Goal: Task Accomplishment & Management: Use online tool/utility

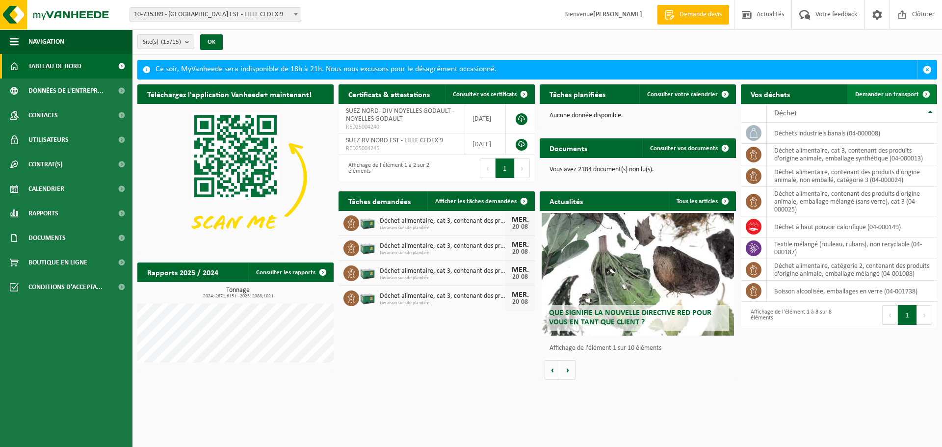
click at [867, 95] on span "Demander un transport" at bounding box center [887, 94] width 64 height 6
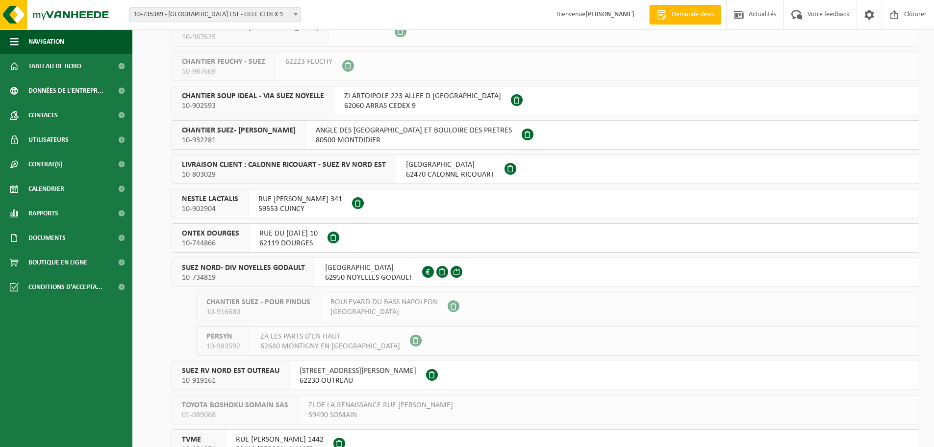
click at [509, 268] on button "SUEZ NORD- DIV NOYELLES GODAULT 10-734819 RUE MALFIDANO 62950 NOYELLES GODAULT …" at bounding box center [546, 272] width 748 height 29
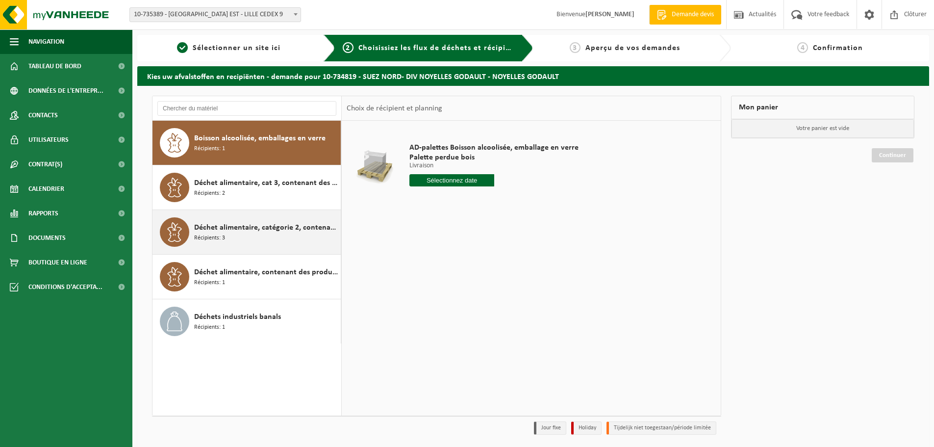
click at [258, 239] on div "Déchet alimentaire, catégorie 2, contenant des produits d'origine animale, emba…" at bounding box center [266, 231] width 144 height 29
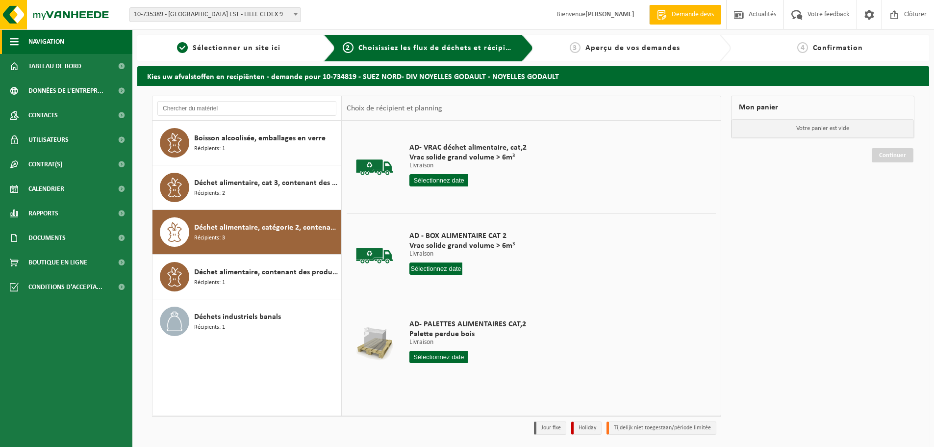
click at [54, 36] on span "Navigation" at bounding box center [46, 41] width 36 height 25
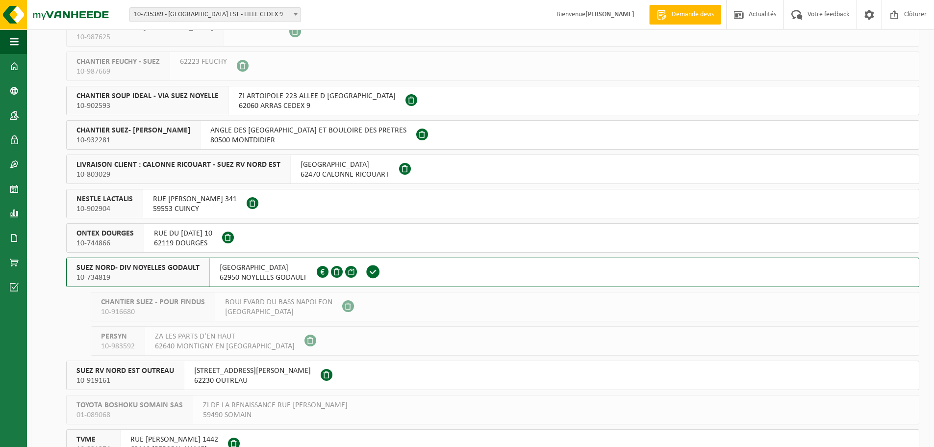
click at [310, 233] on button "ONTEX DOURGES 10-744866 RUE DU 8 MAI 1945 10 62119 DOURGES" at bounding box center [493, 237] width 854 height 29
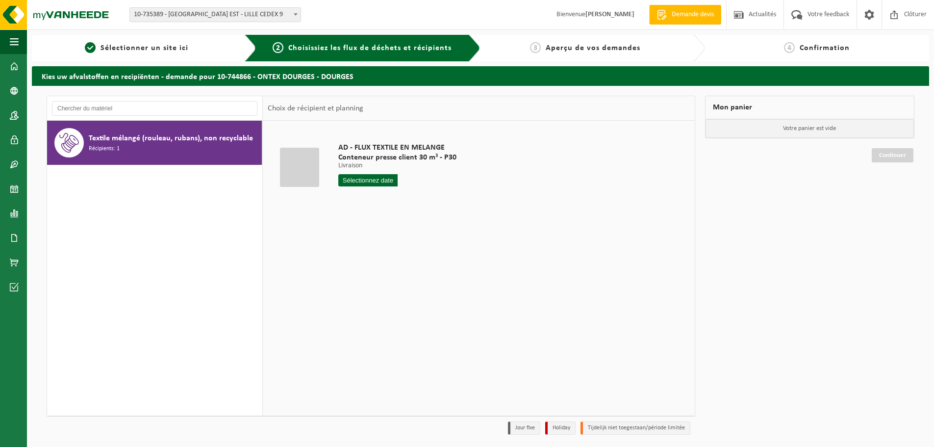
click at [366, 181] on input "text" at bounding box center [367, 180] width 59 height 12
click at [378, 285] on div "20" at bounding box center [381, 283] width 17 height 16
type input "à partir de [DATE]"
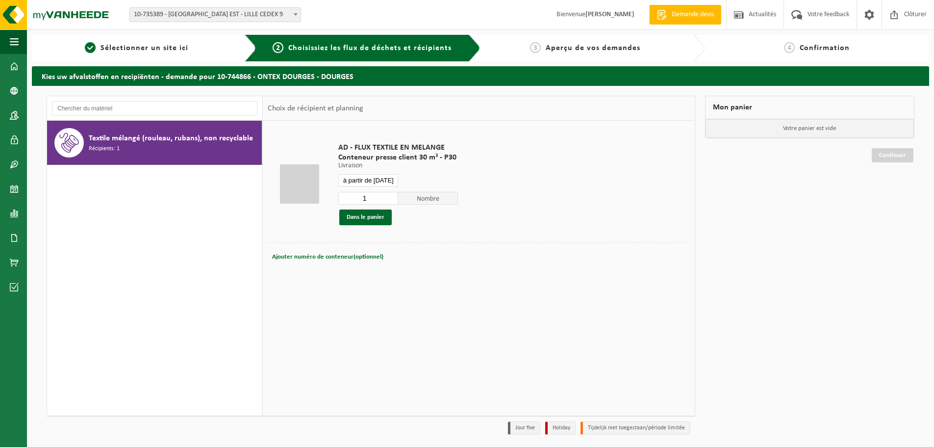
drag, startPoint x: 374, startPoint y: 200, endPoint x: 356, endPoint y: 200, distance: 18.6
click at [356, 200] on input "1" at bounding box center [368, 198] width 60 height 13
type input "2"
click at [390, 195] on input "2" at bounding box center [368, 198] width 60 height 13
click at [383, 215] on button "Dans le panier" at bounding box center [365, 217] width 52 height 16
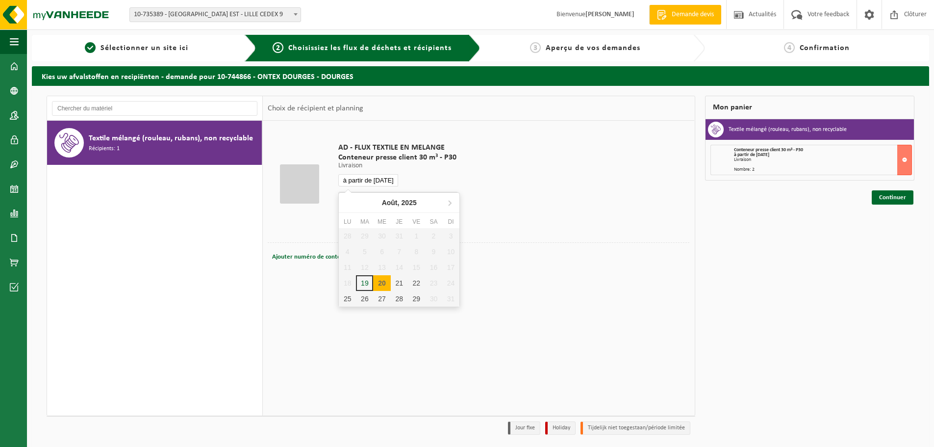
click at [376, 178] on input "à partir de [DATE]" at bounding box center [368, 180] width 60 height 12
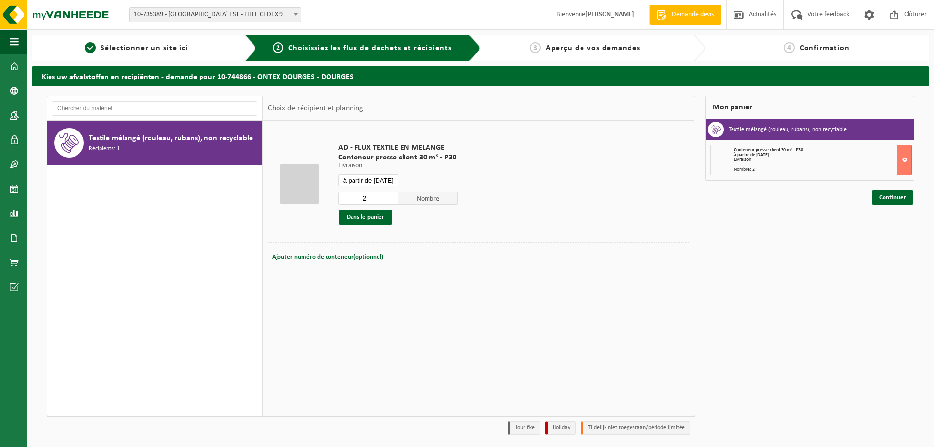
click at [459, 183] on div "AD - FLUX TEXTILE EN MELANGE Conteneur presse client 30 m³ - P30 Livraison Livr…" at bounding box center [398, 184] width 129 height 102
click at [889, 202] on link "Continuer" at bounding box center [893, 197] width 42 height 14
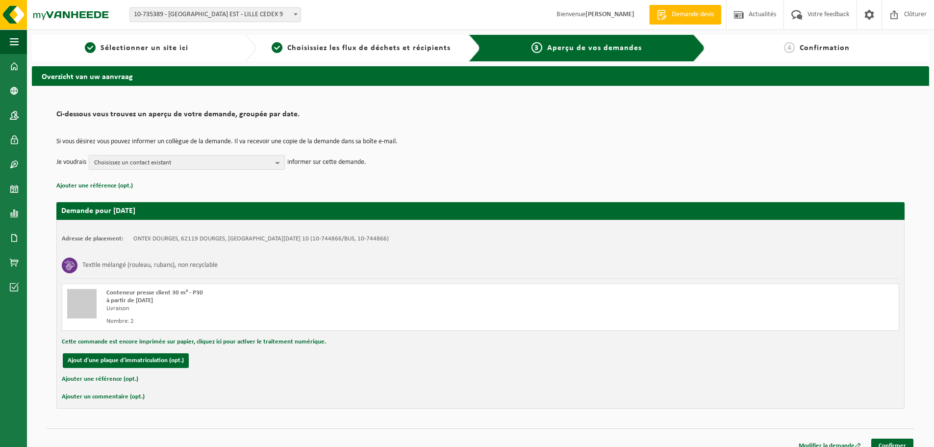
click at [259, 164] on span "Choisissez un contact existant" at bounding box center [183, 162] width 178 height 15
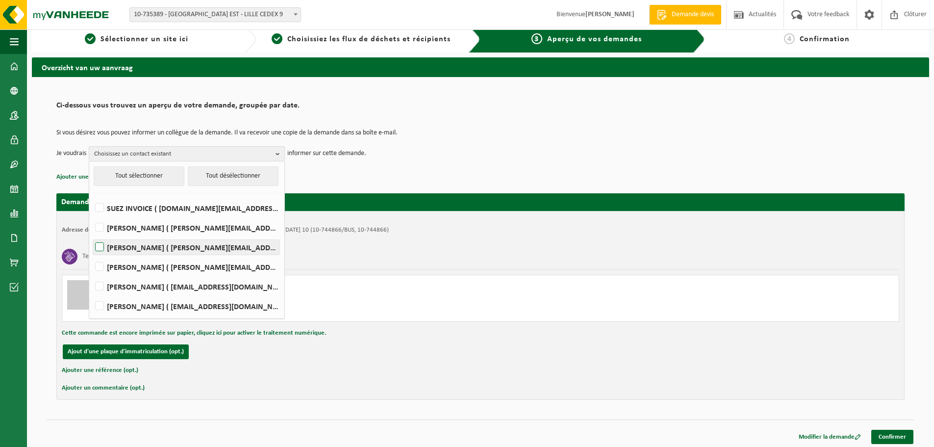
scroll to position [11, 0]
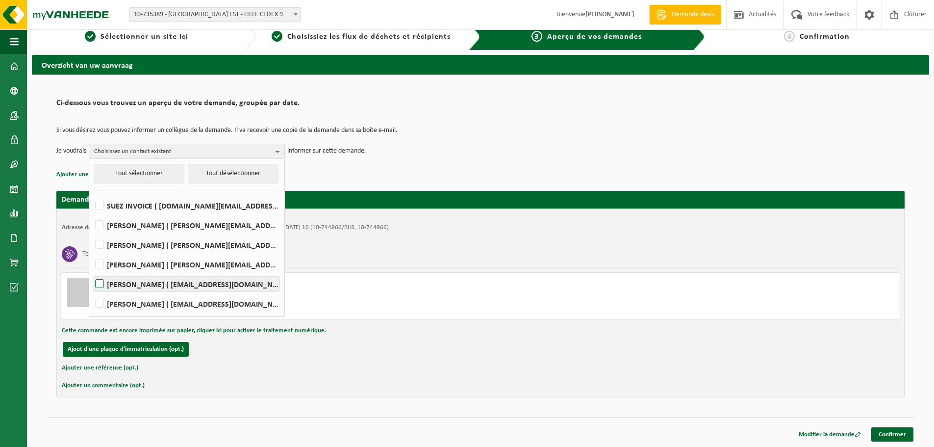
click at [227, 284] on label "[PERSON_NAME] ( [EMAIL_ADDRESS][DOMAIN_NAME] )" at bounding box center [186, 284] width 186 height 15
click at [92, 272] on input "[PERSON_NAME] ( [EMAIL_ADDRESS][DOMAIN_NAME] )" at bounding box center [91, 271] width 0 height 0
checkbox input "true"
click at [365, 366] on div "Ajouter une référence (opt.)" at bounding box center [481, 368] width 838 height 13
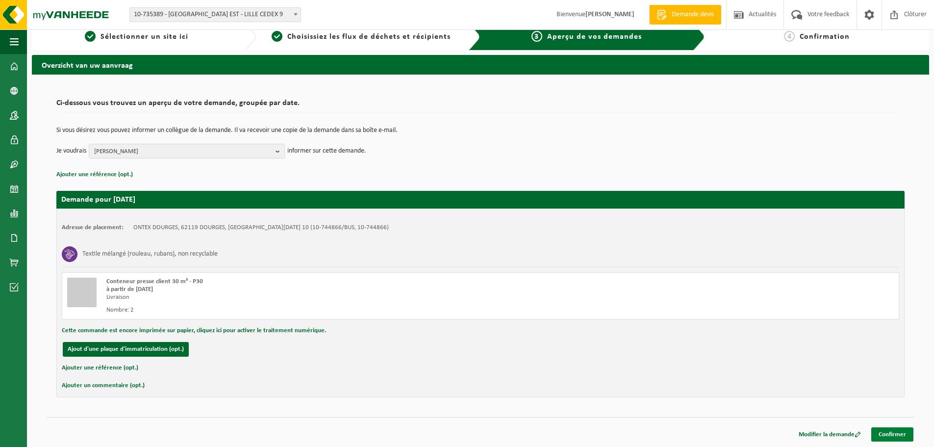
click at [890, 431] on link "Confirmer" at bounding box center [893, 434] width 42 height 14
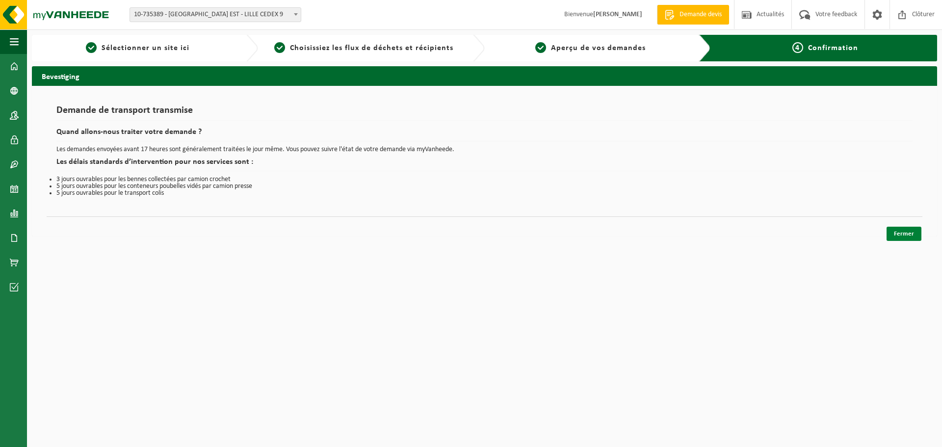
click at [893, 228] on link "Fermer" at bounding box center [903, 234] width 35 height 14
